Goal: Transaction & Acquisition: Purchase product/service

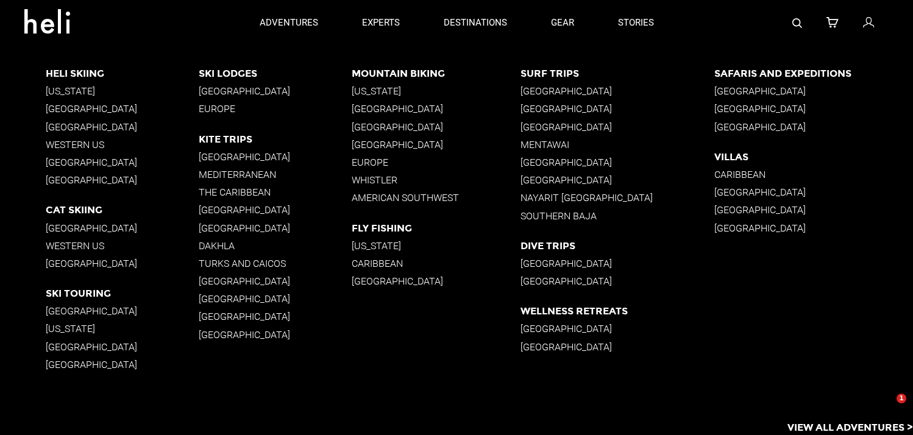
select select "4"
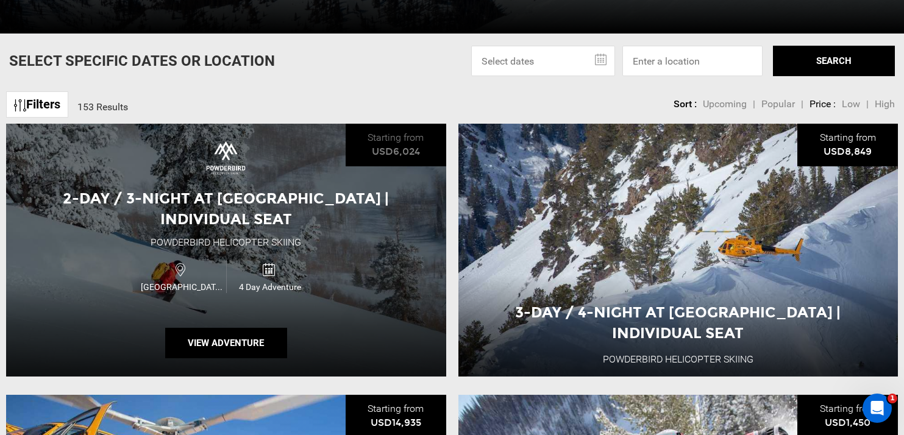
scroll to position [366, 0]
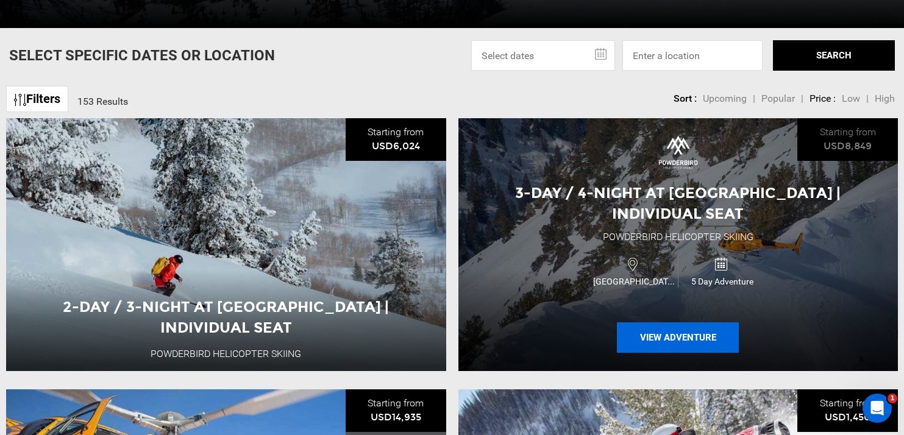
click at [701, 335] on button "View Adventure" at bounding box center [678, 337] width 122 height 30
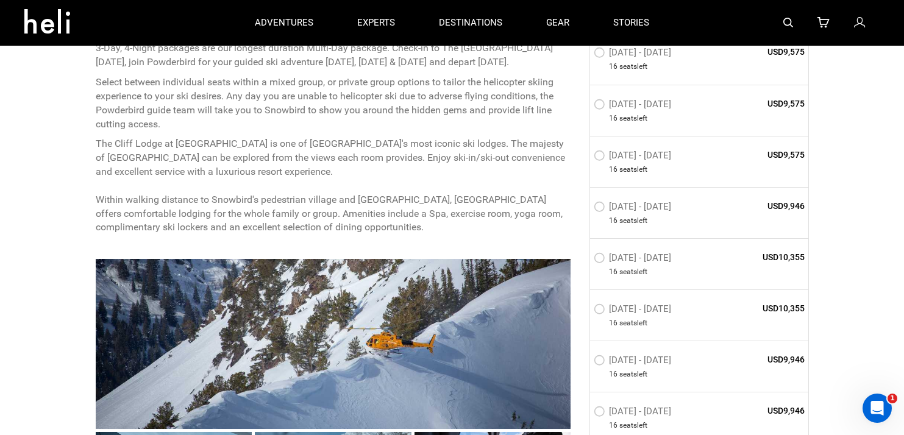
scroll to position [366, 0]
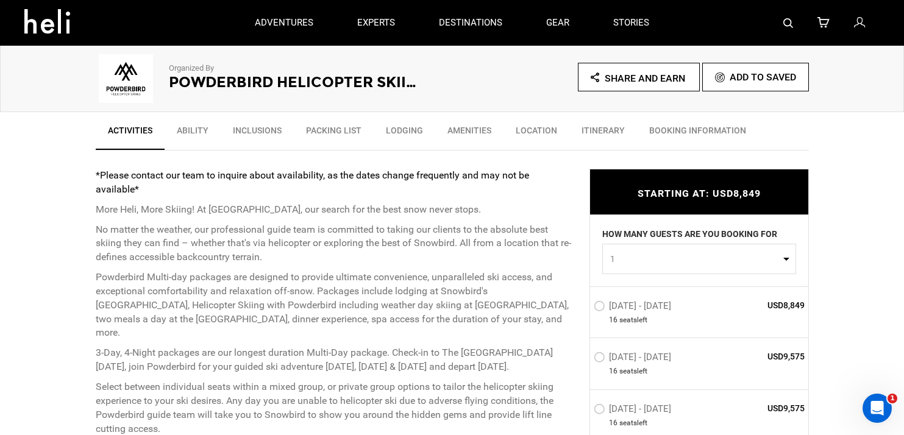
click at [796, 260] on div "HOW MANY GUESTS ARE YOU BOOKING FOR 1 0 1 2 3 4 5 6 7 8 9 10 11 12 13 14 15 16 …" at bounding box center [699, 250] width 218 height 71
click at [788, 260] on button "1" at bounding box center [699, 259] width 194 height 30
click at [613, 353] on span "4" at bounding box center [611, 355] width 5 height 12
select select "4"
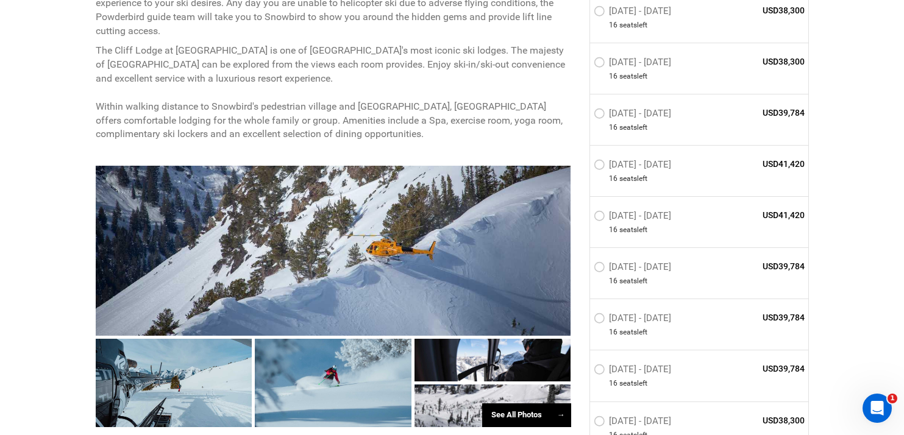
scroll to position [792, 0]
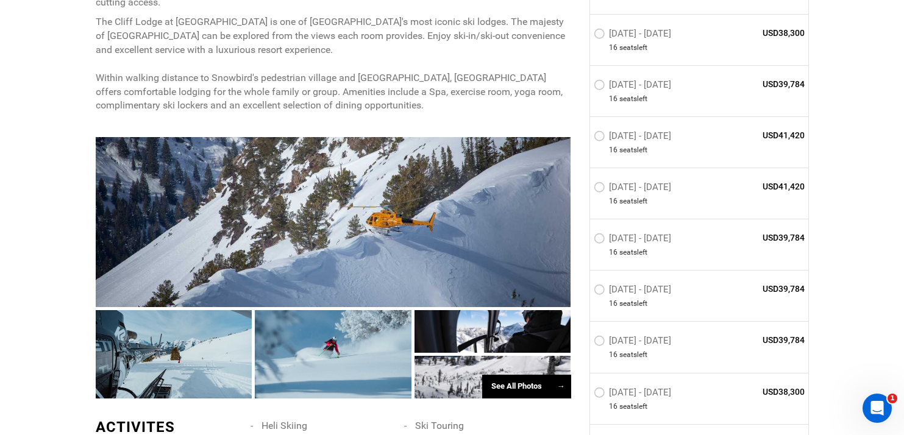
click at [598, 239] on label "[DATE] - [DATE]" at bounding box center [633, 240] width 80 height 15
click at [585, 239] on input "[DATE] - [DATE]" at bounding box center [585, 243] width 0 height 26
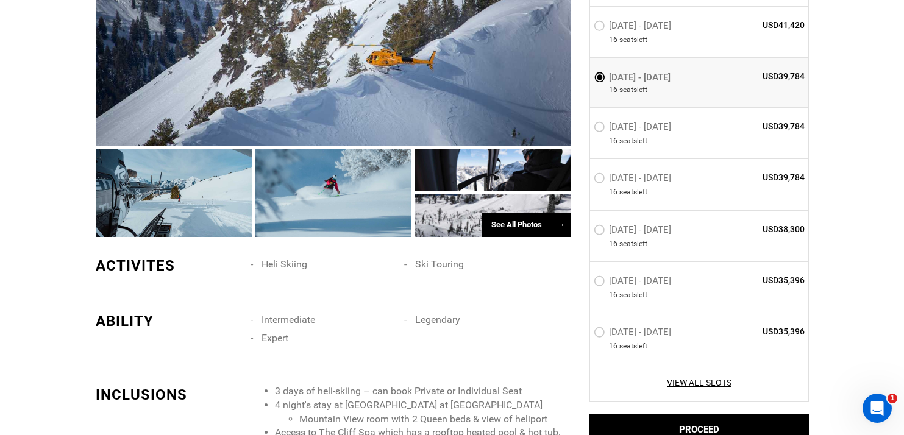
scroll to position [975, 0]
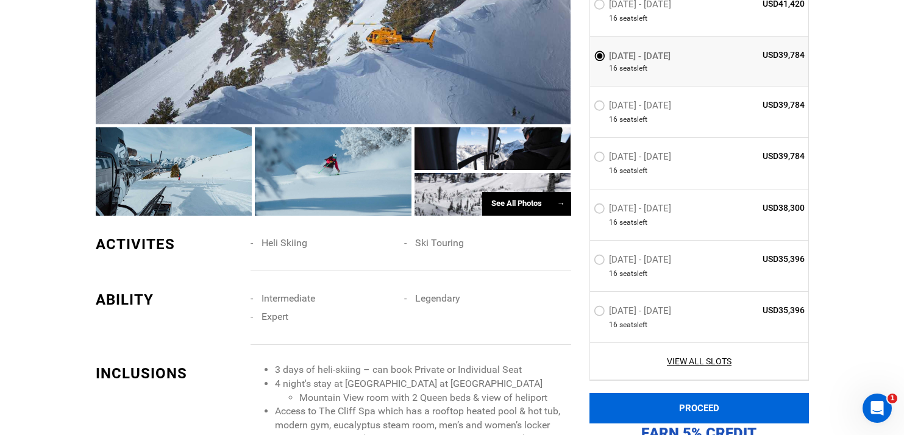
click at [714, 403] on button "PROCEED" at bounding box center [698, 408] width 219 height 30
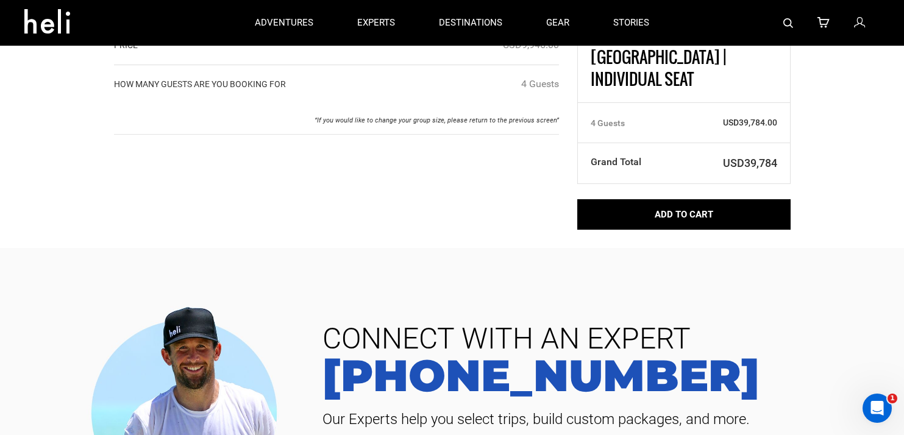
scroll to position [122, 0]
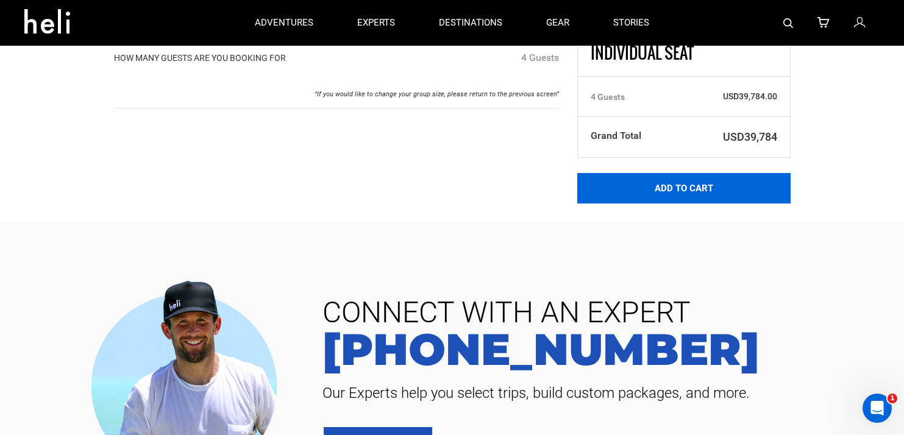
click at [677, 173] on button "Add to Cart" at bounding box center [683, 188] width 213 height 30
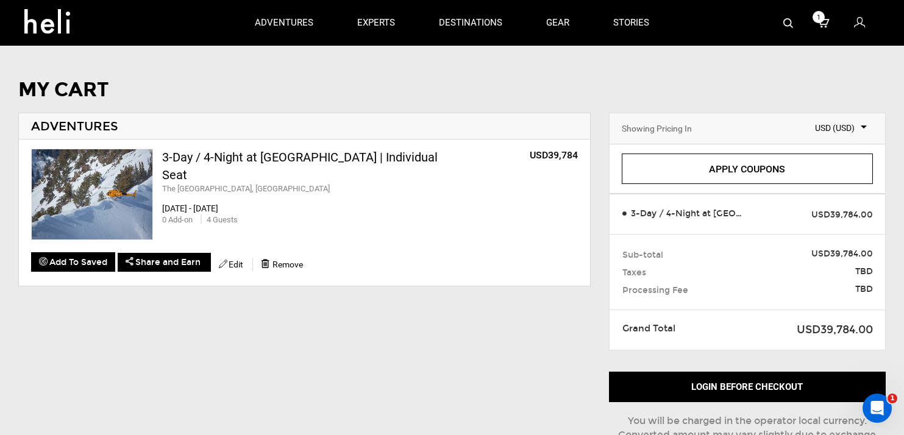
click at [861, 126] on span "USD (USD)" at bounding box center [831, 128] width 70 height 12
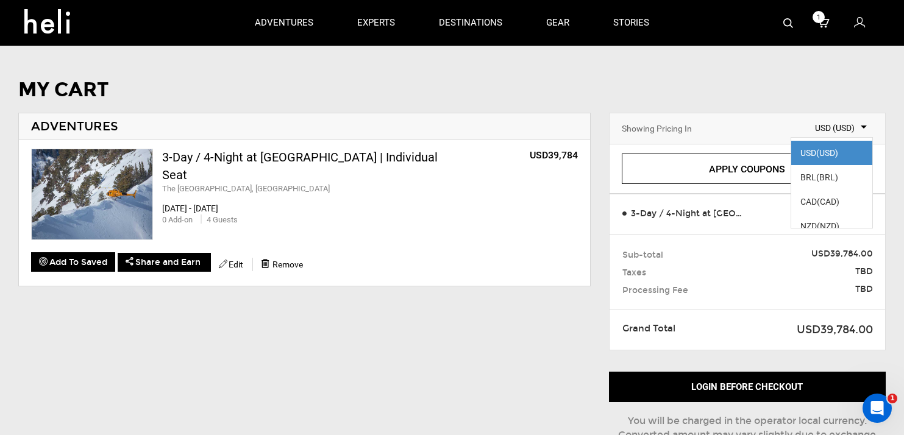
click at [861, 126] on span "USD (USD)" at bounding box center [831, 128] width 70 height 12
